Goal: Task Accomplishment & Management: Manage account settings

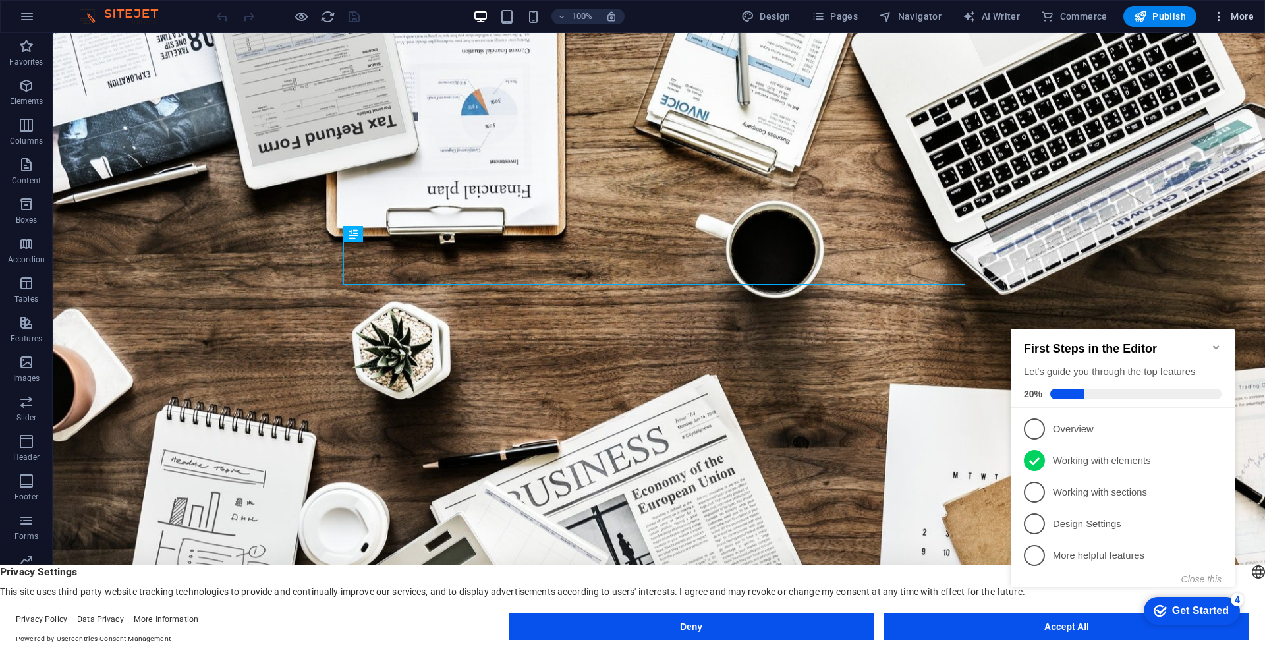
click at [1225, 19] on icon "button" at bounding box center [1219, 16] width 13 height 13
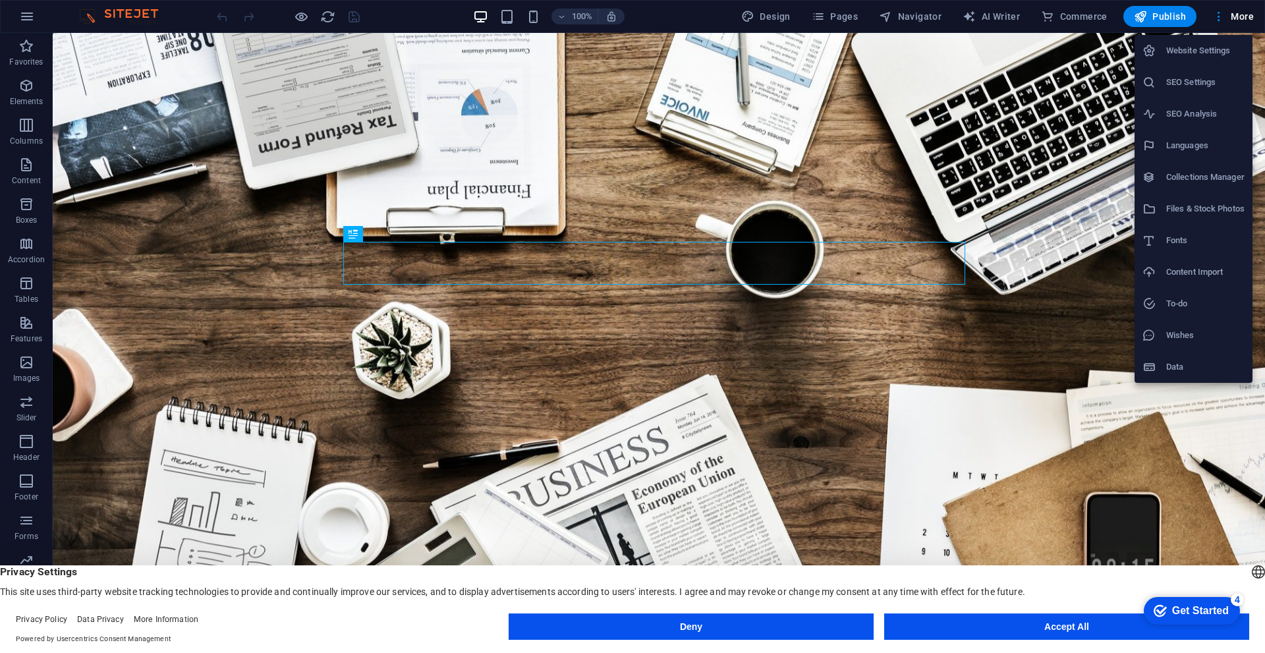
click at [1154, 47] on icon at bounding box center [1149, 50] width 13 height 13
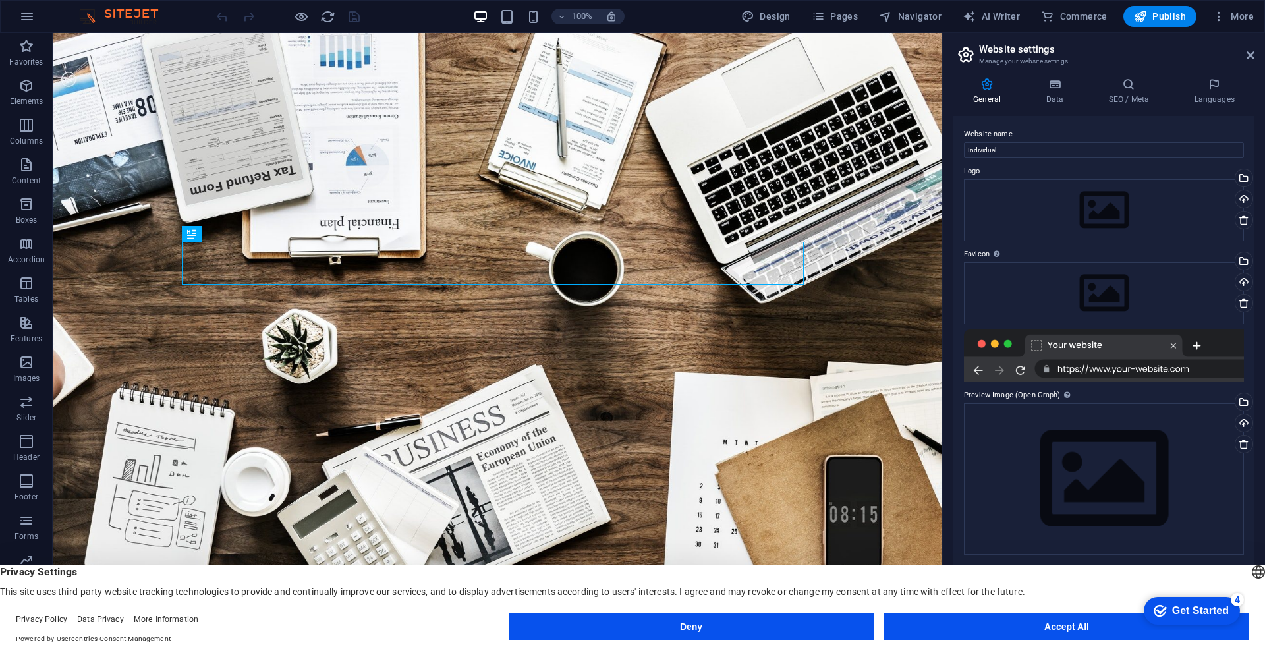
click at [992, 87] on icon at bounding box center [987, 84] width 67 height 13
click at [1245, 444] on icon at bounding box center [1244, 444] width 11 height 11
click at [1246, 222] on icon at bounding box center [1244, 220] width 11 height 11
click at [750, 633] on button "Deny" at bounding box center [691, 627] width 365 height 26
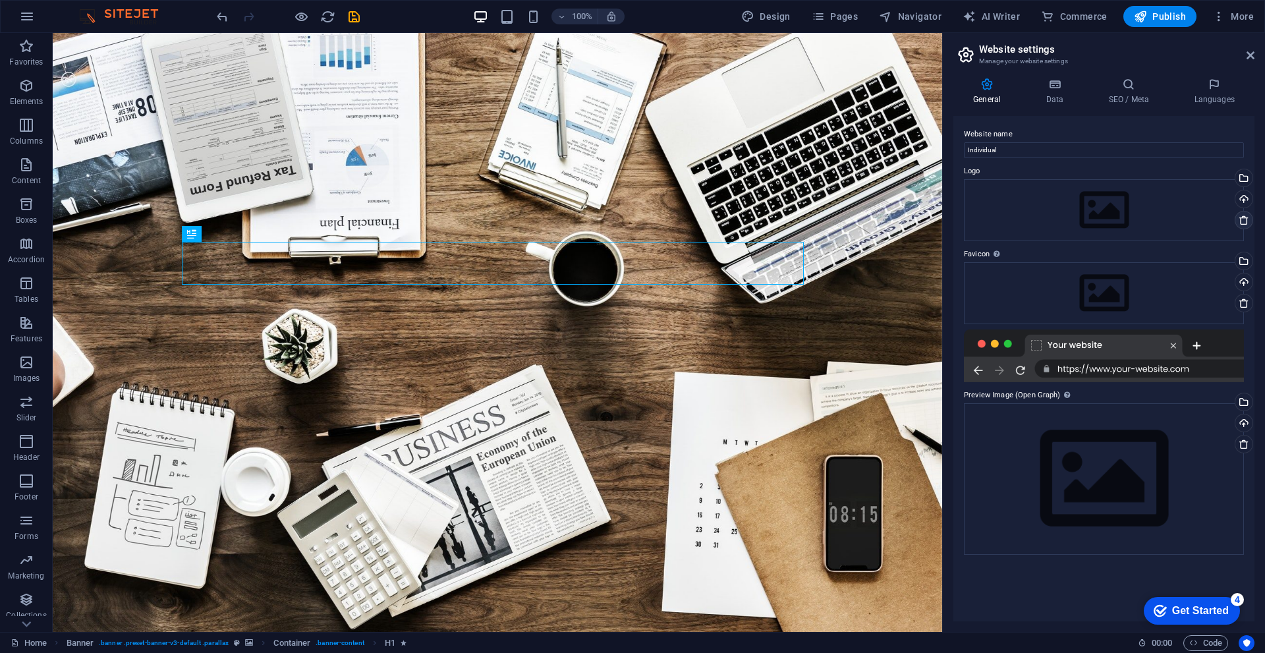
click at [1250, 221] on link at bounding box center [1244, 220] width 18 height 18
click at [1213, 16] on icon "button" at bounding box center [1219, 16] width 13 height 13
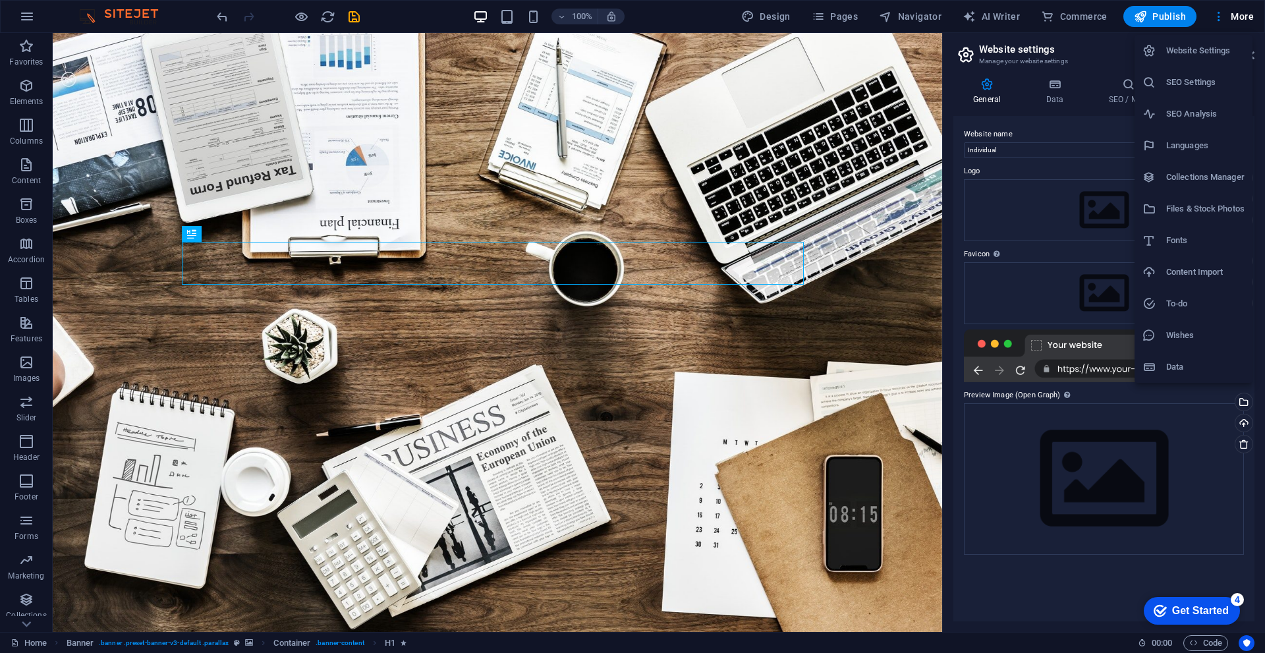
click at [699, 293] on div at bounding box center [632, 326] width 1265 height 653
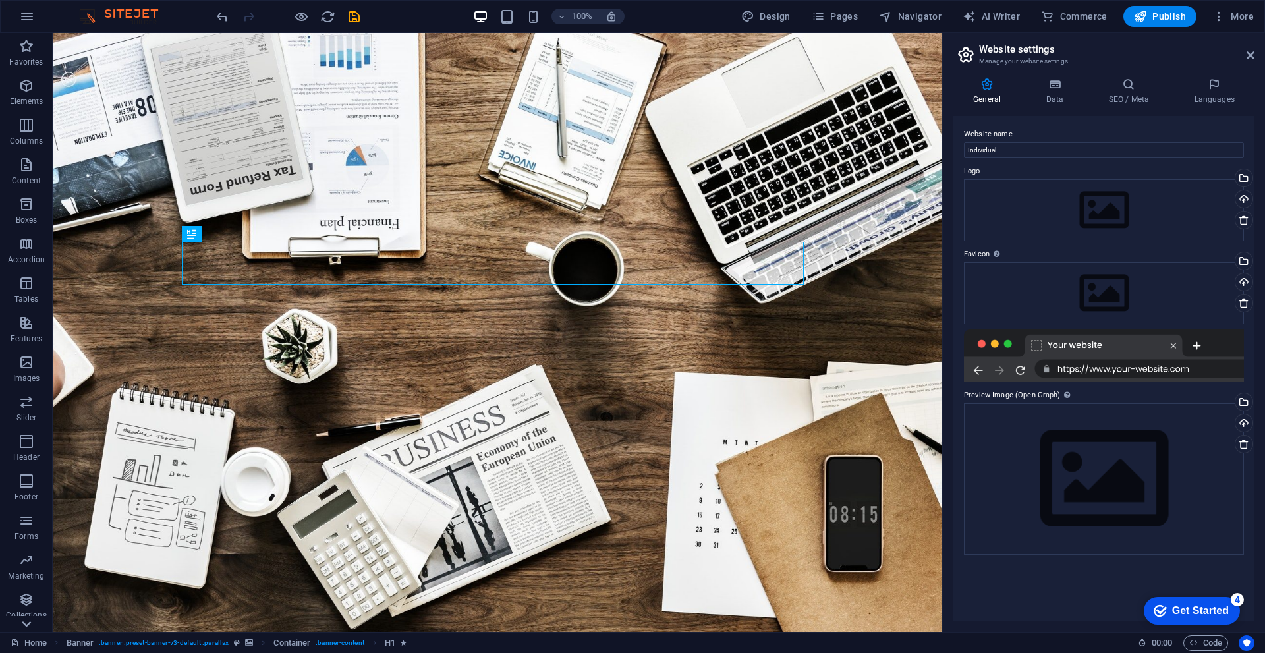
click at [22, 622] on icon at bounding box center [26, 624] width 9 height 6
click at [32, 24] on button "button" at bounding box center [27, 17] width 32 height 32
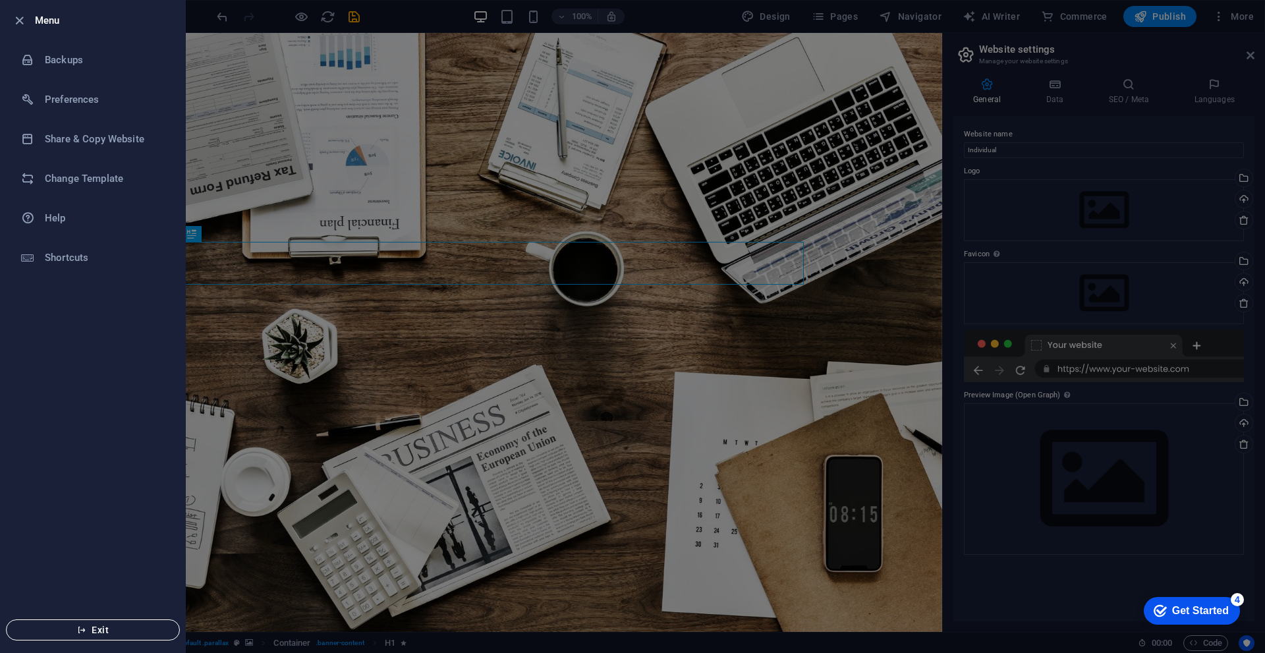
click at [105, 622] on button "Exit" at bounding box center [93, 629] width 174 height 21
